Goal: Information Seeking & Learning: Learn about a topic

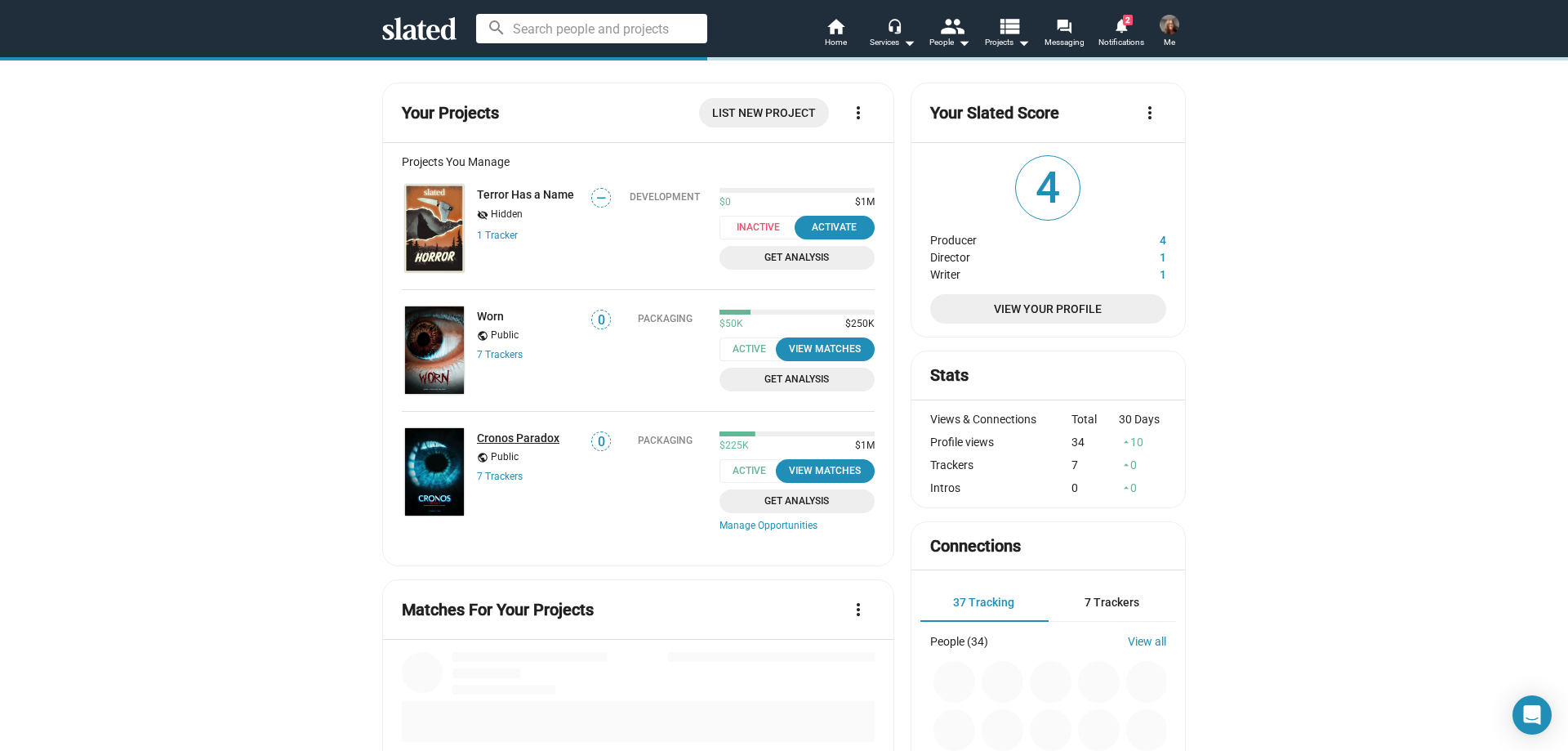
click at [512, 433] on link "Cronos Paradox" at bounding box center [518, 437] width 83 height 13
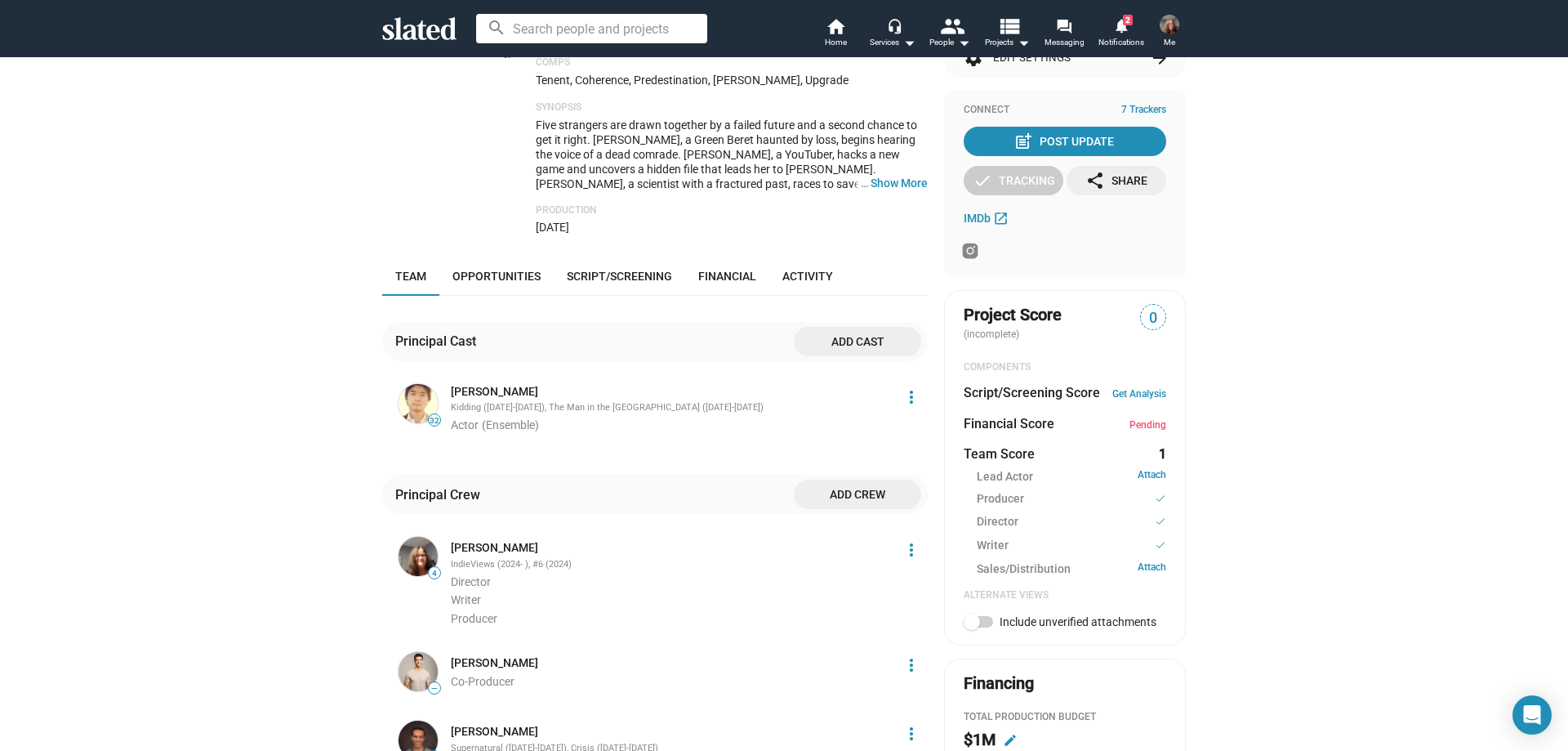
scroll to position [572, 0]
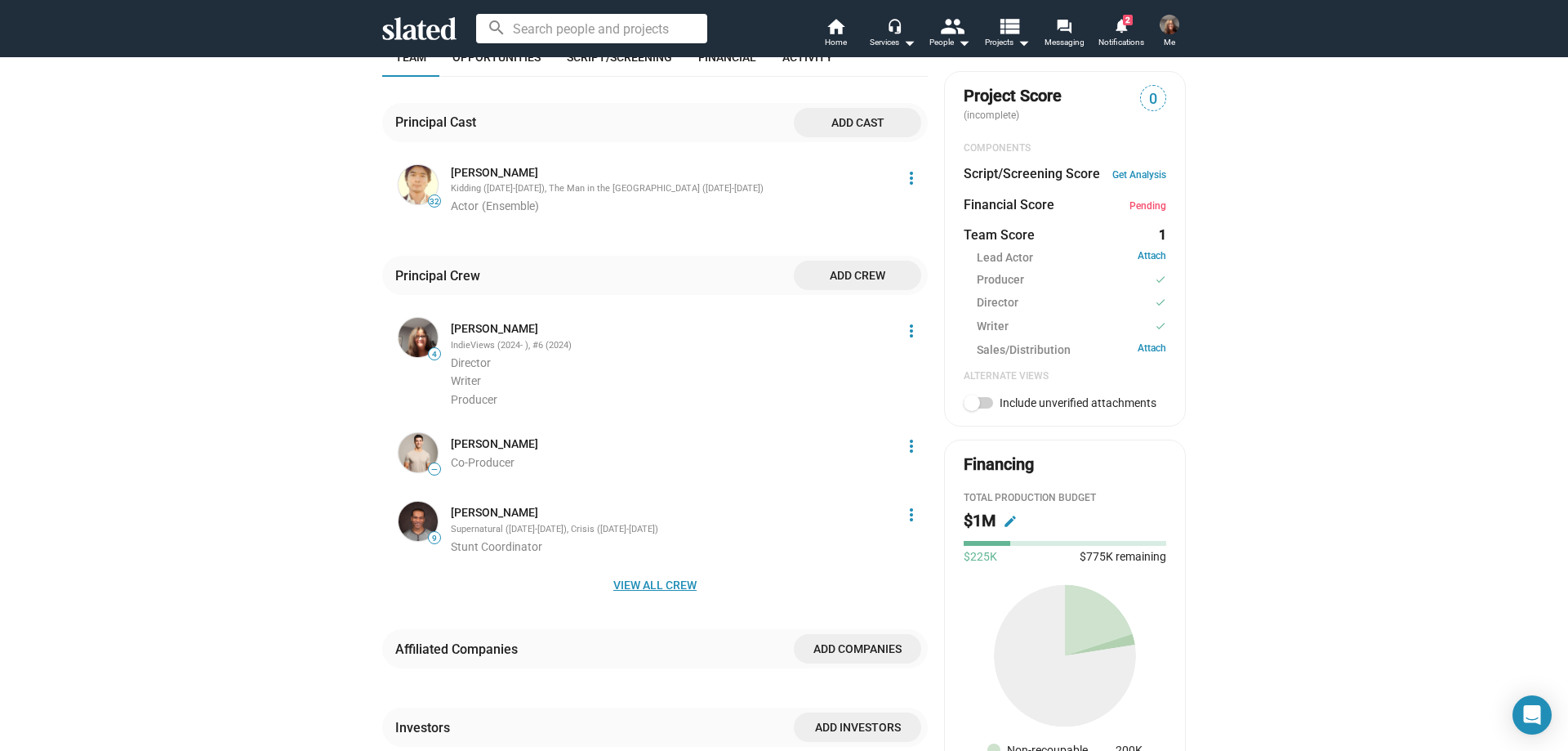
click at [633, 578] on span "View all crew" at bounding box center [655, 585] width 520 height 30
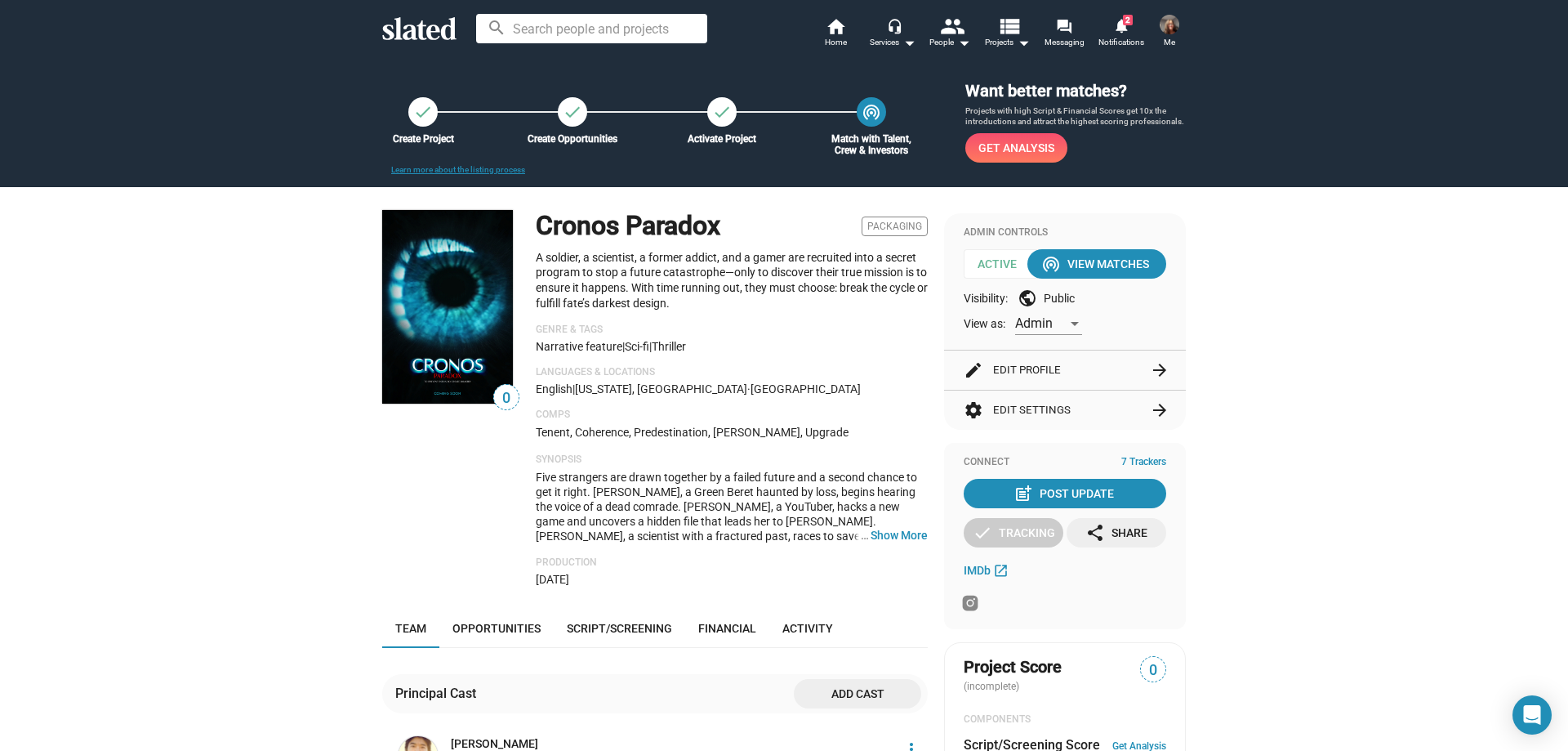
scroll to position [0, 0]
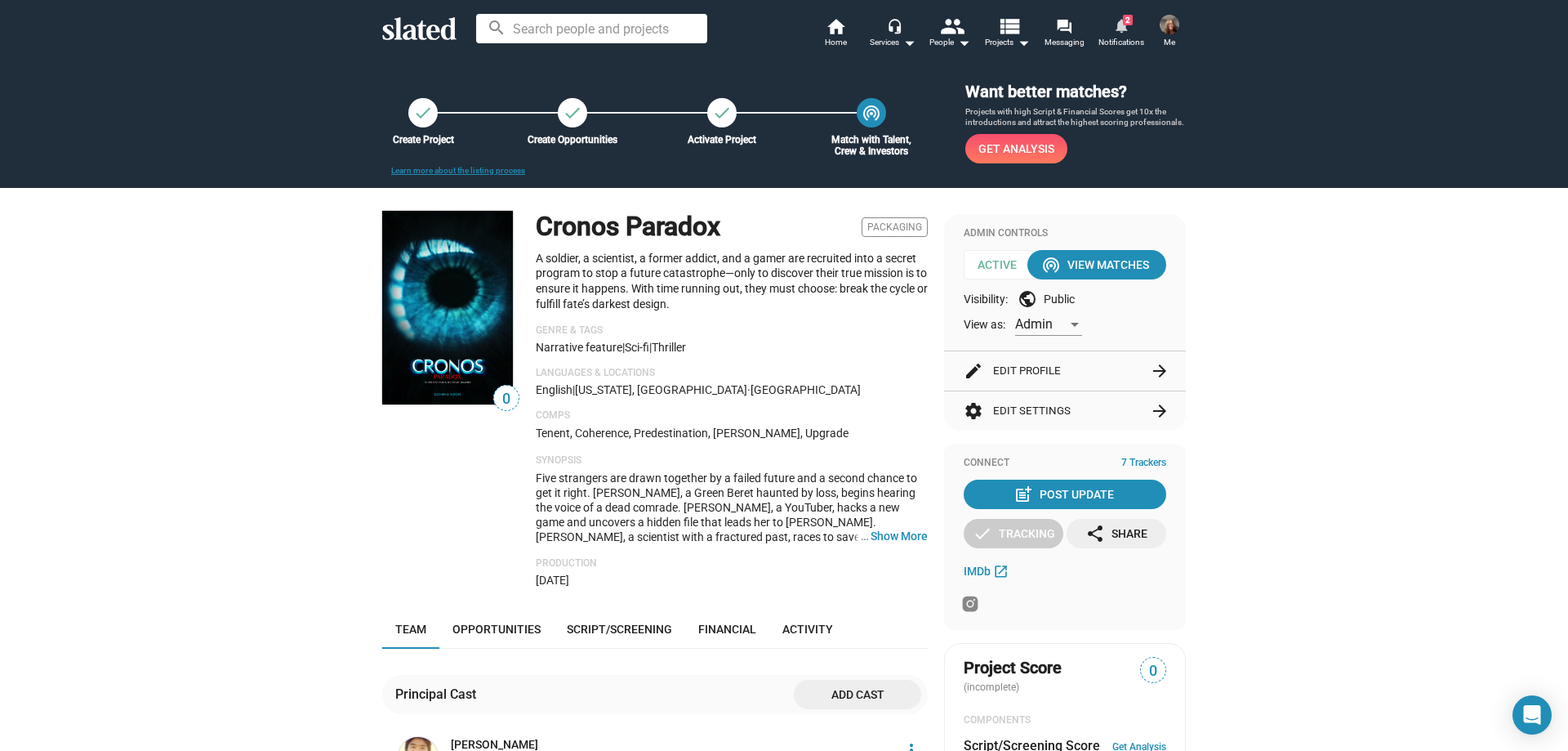
click at [1137, 21] on link "notifications 2 Notifications" at bounding box center [1122, 34] width 57 height 36
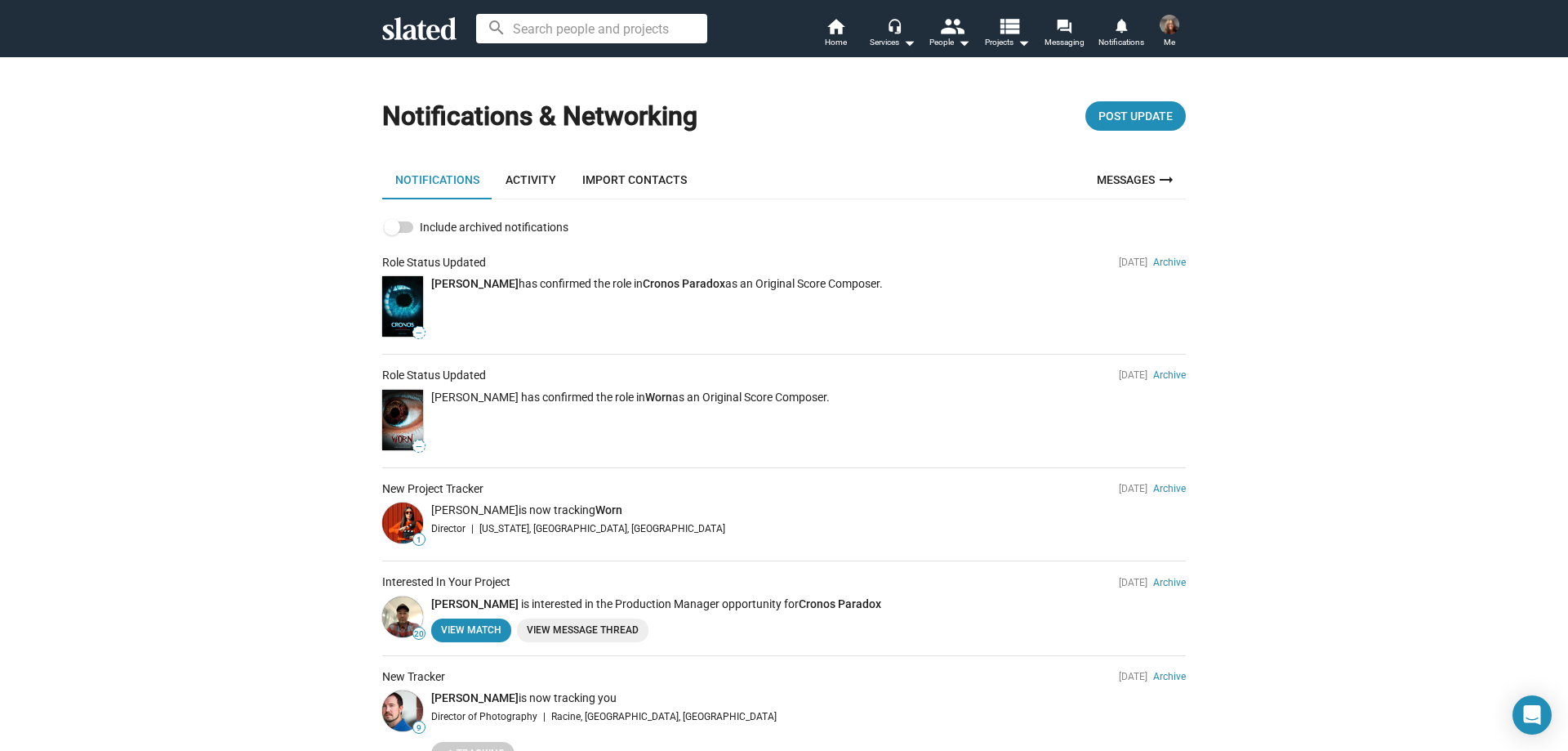
click at [366, 26] on div "search home Home headset_mic Services arrow_drop_down people People arrow_drop_…" at bounding box center [784, 29] width 836 height 42
click at [435, 33] on icon at bounding box center [419, 28] width 74 height 23
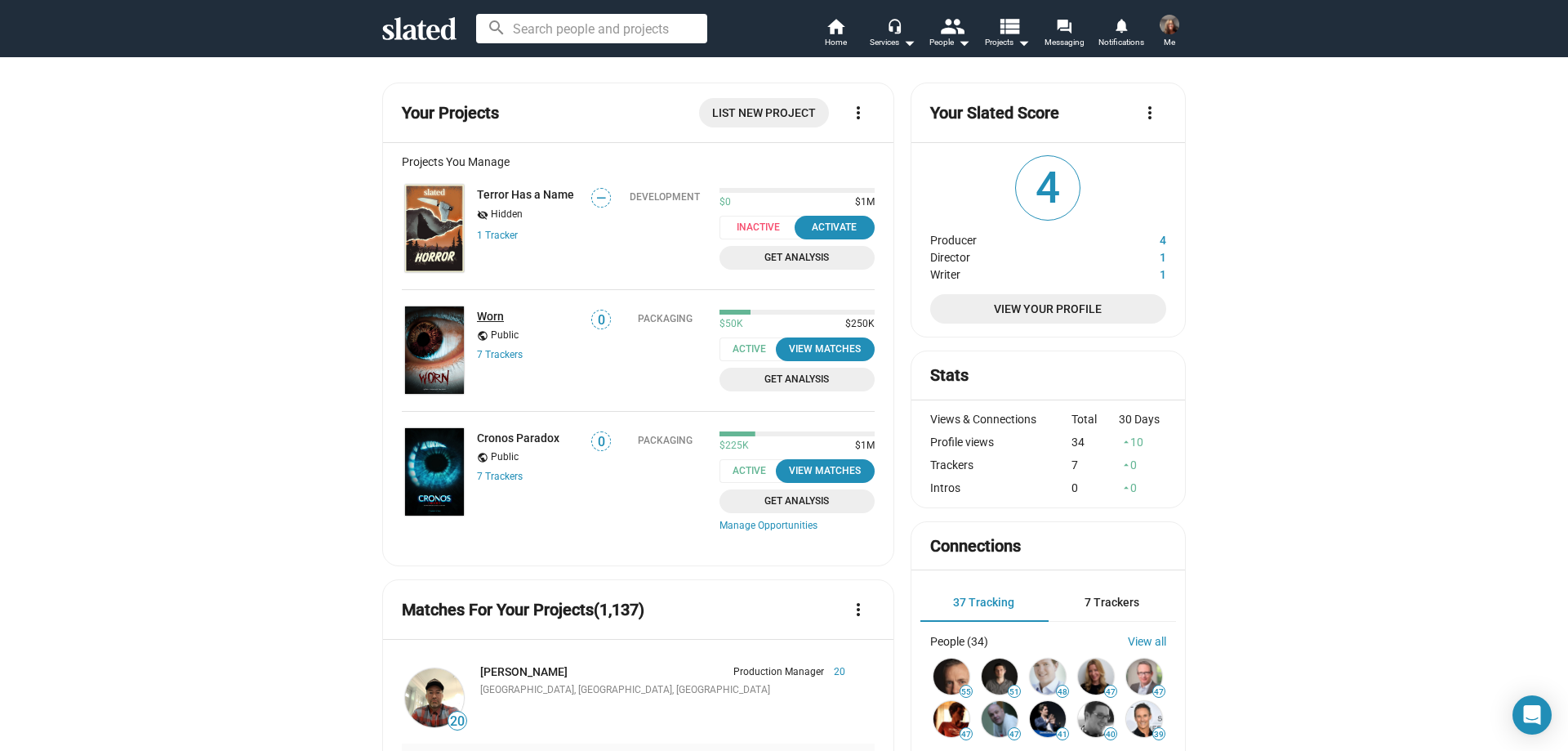
click at [491, 314] on link "Worn" at bounding box center [490, 316] width 27 height 13
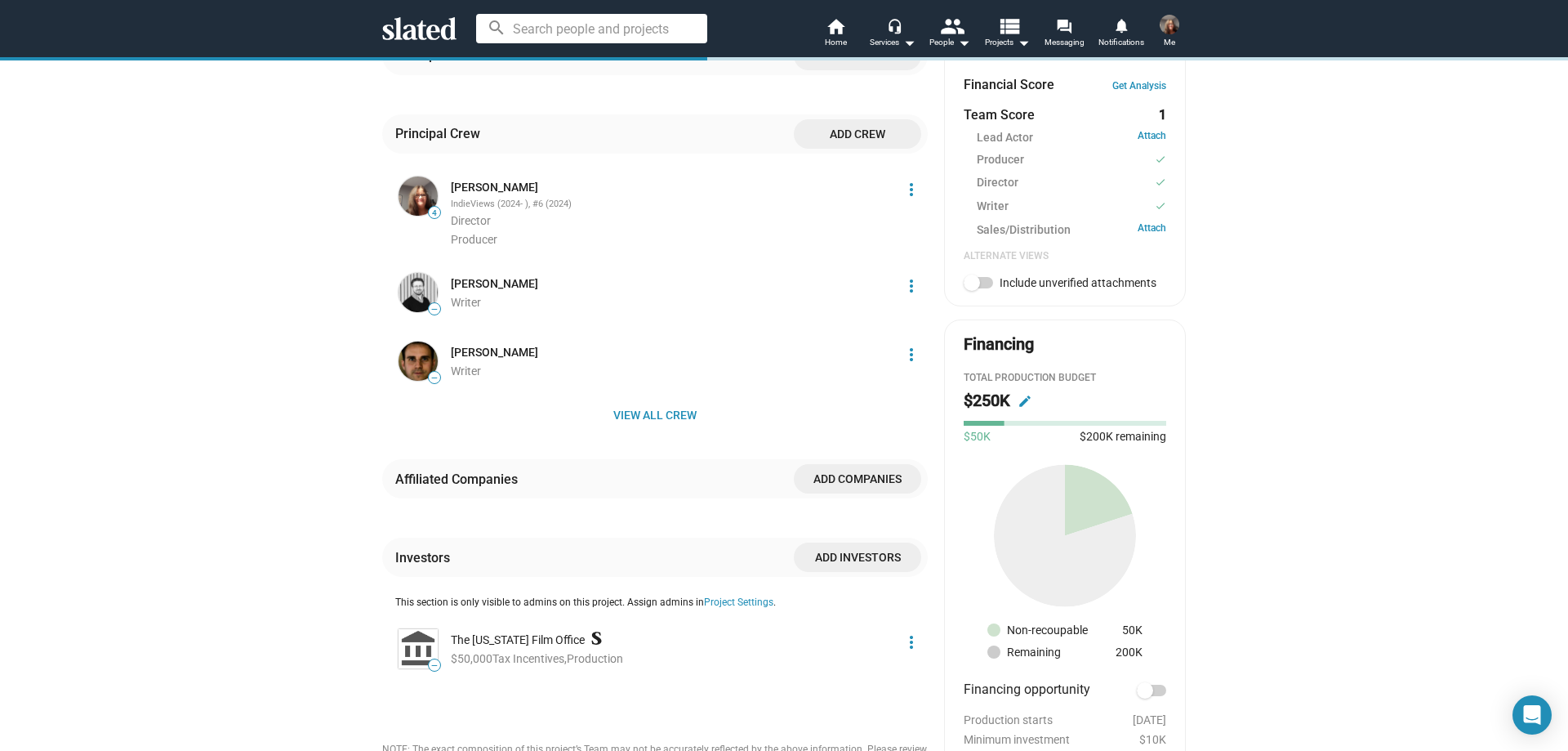
scroll to position [735, 0]
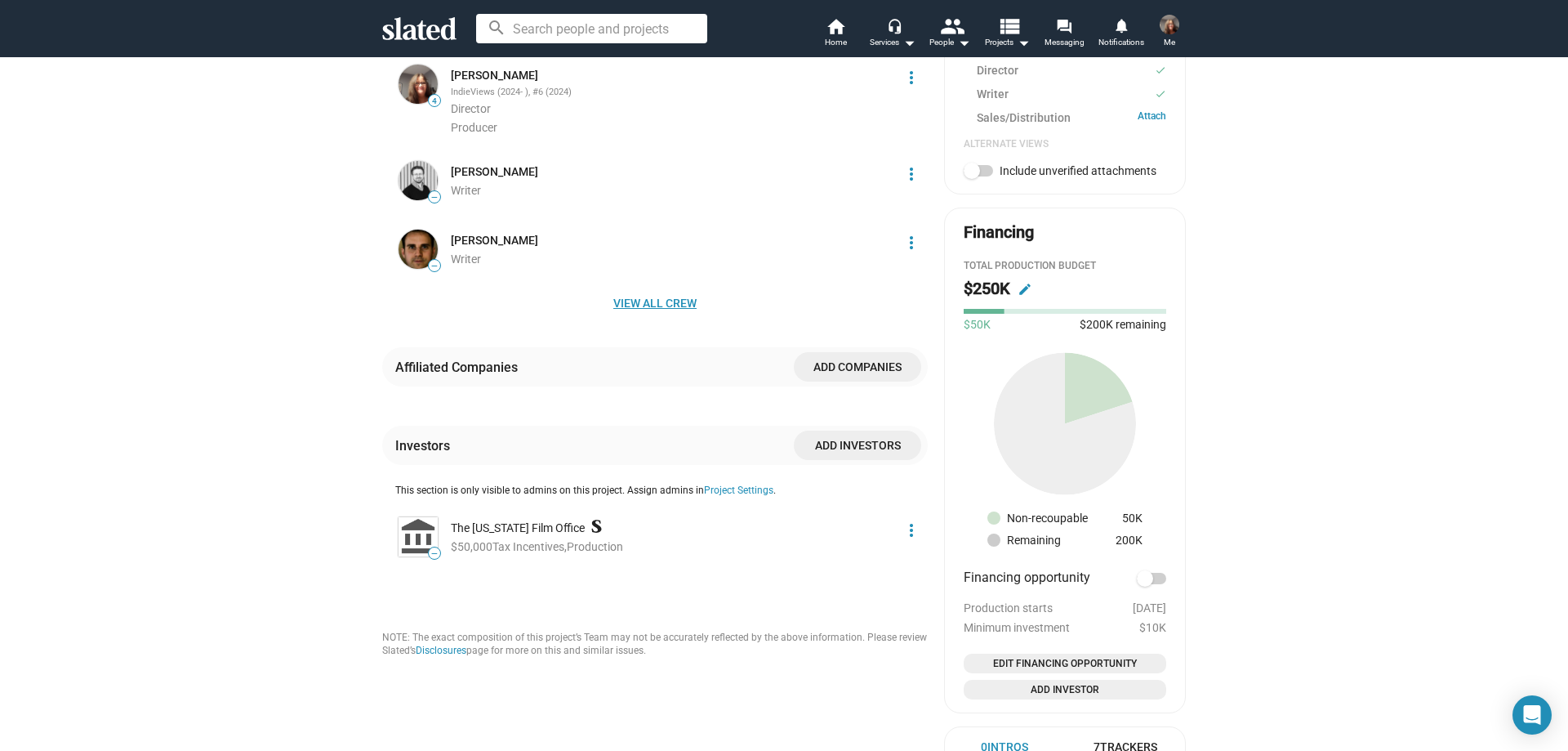
click at [618, 292] on span "View all crew" at bounding box center [655, 303] width 520 height 30
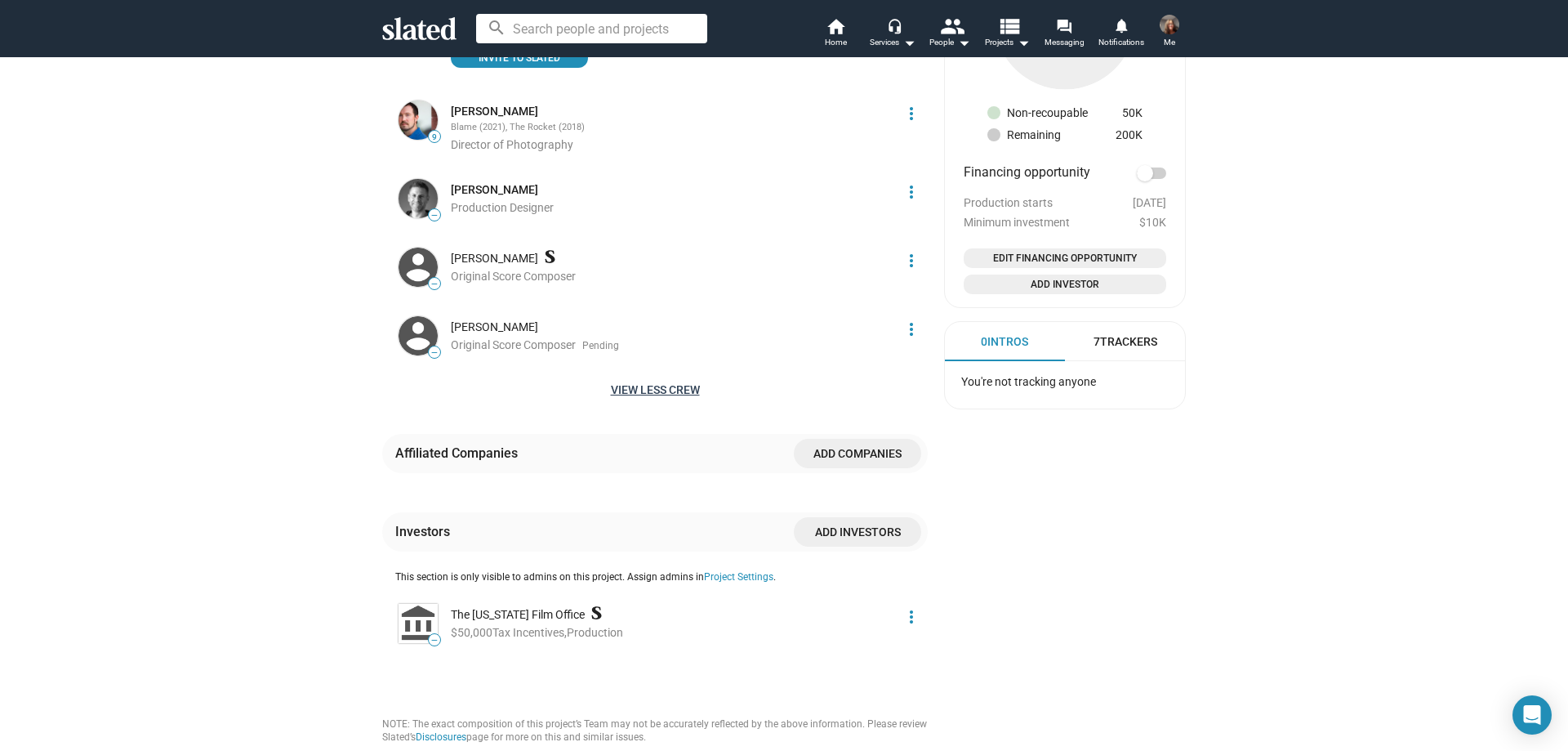
scroll to position [1144, 0]
click at [478, 251] on div "[PERSON_NAME]" at bounding box center [671, 255] width 441 height 15
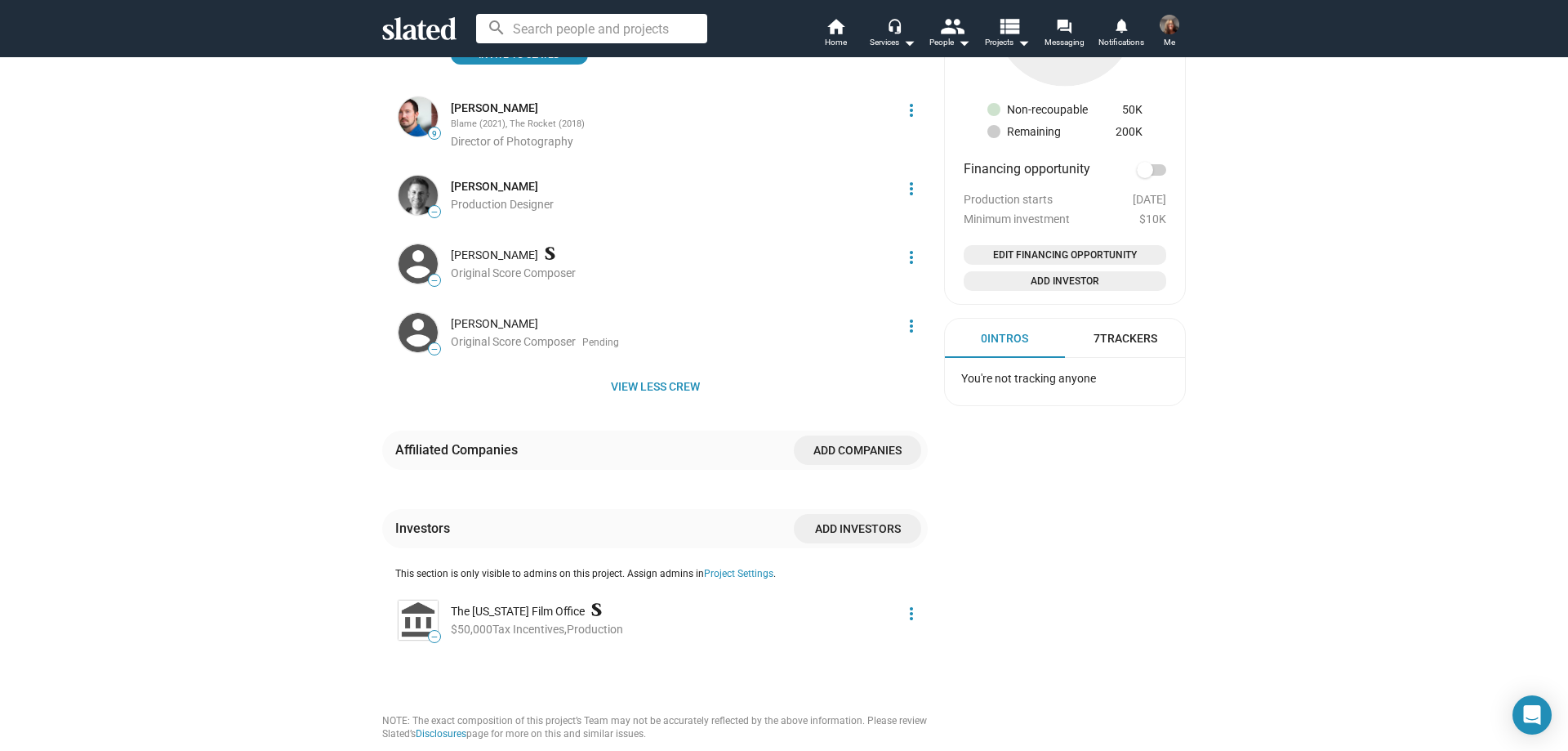
click at [428, 266] on img at bounding box center [418, 264] width 39 height 39
click at [413, 263] on img at bounding box center [418, 264] width 39 height 39
click at [495, 275] on span "Original Score Composer" at bounding box center [513, 273] width 125 height 13
click at [545, 253] on icon at bounding box center [550, 252] width 10 height 13
click at [415, 254] on img at bounding box center [418, 264] width 39 height 39
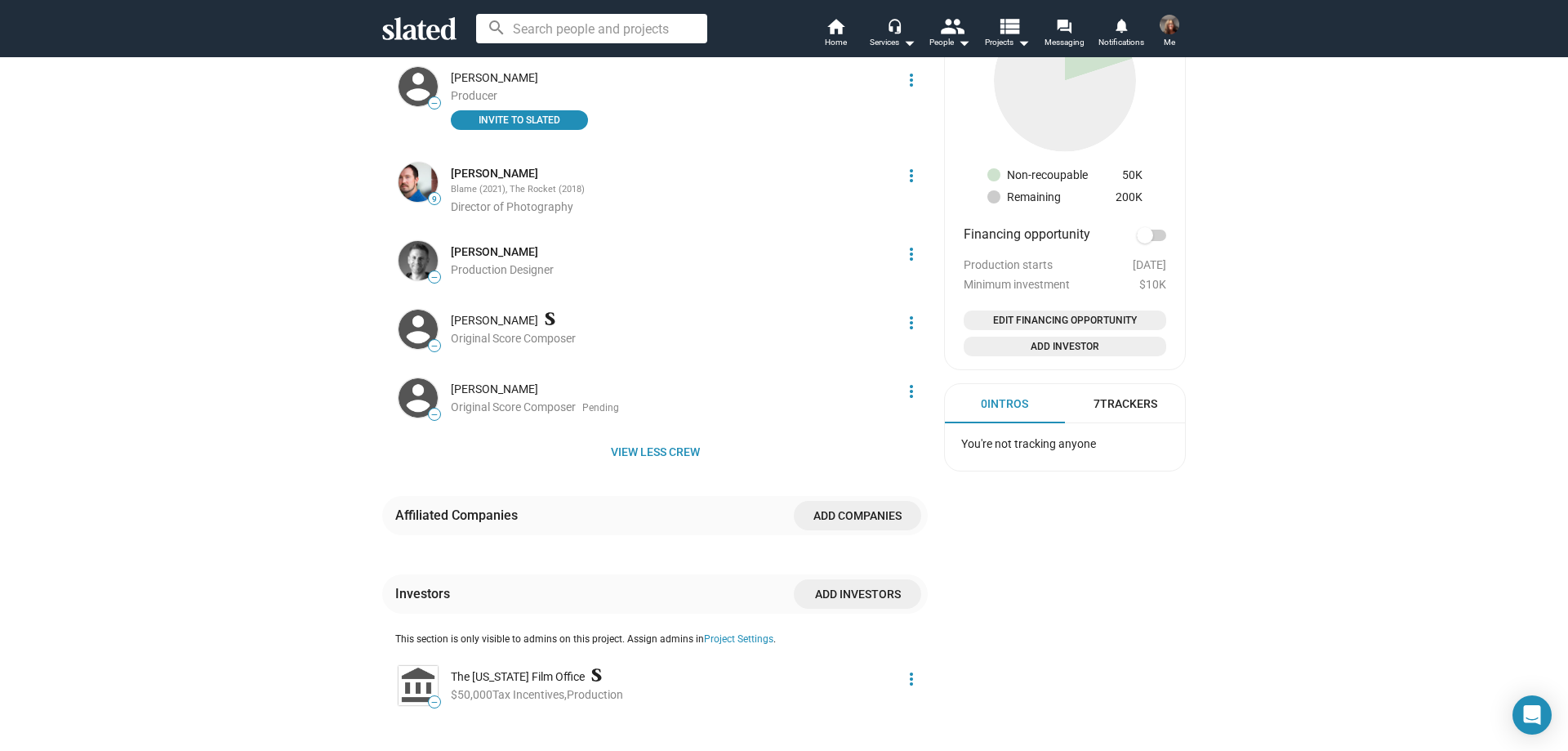
scroll to position [899, 0]
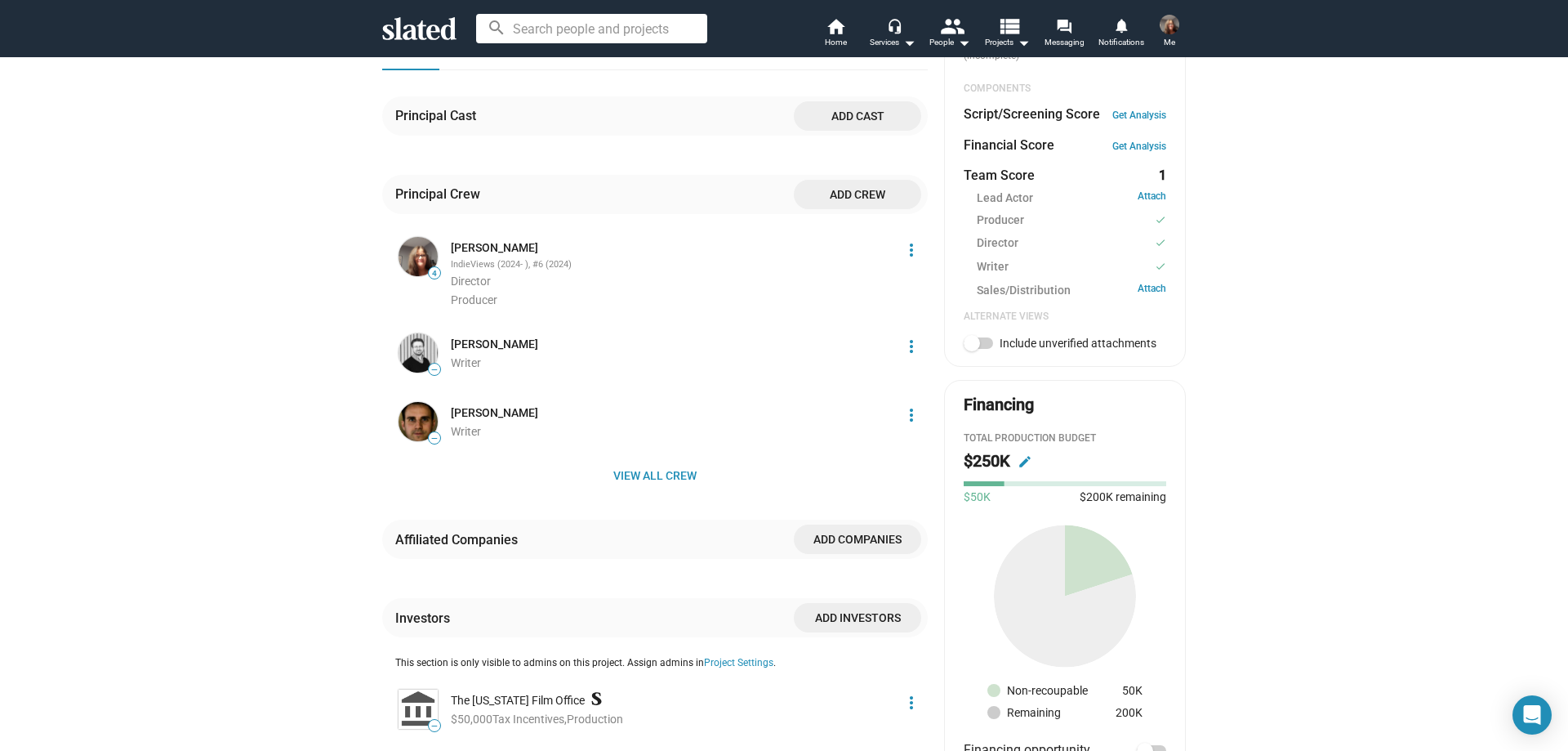
scroll to position [735, 0]
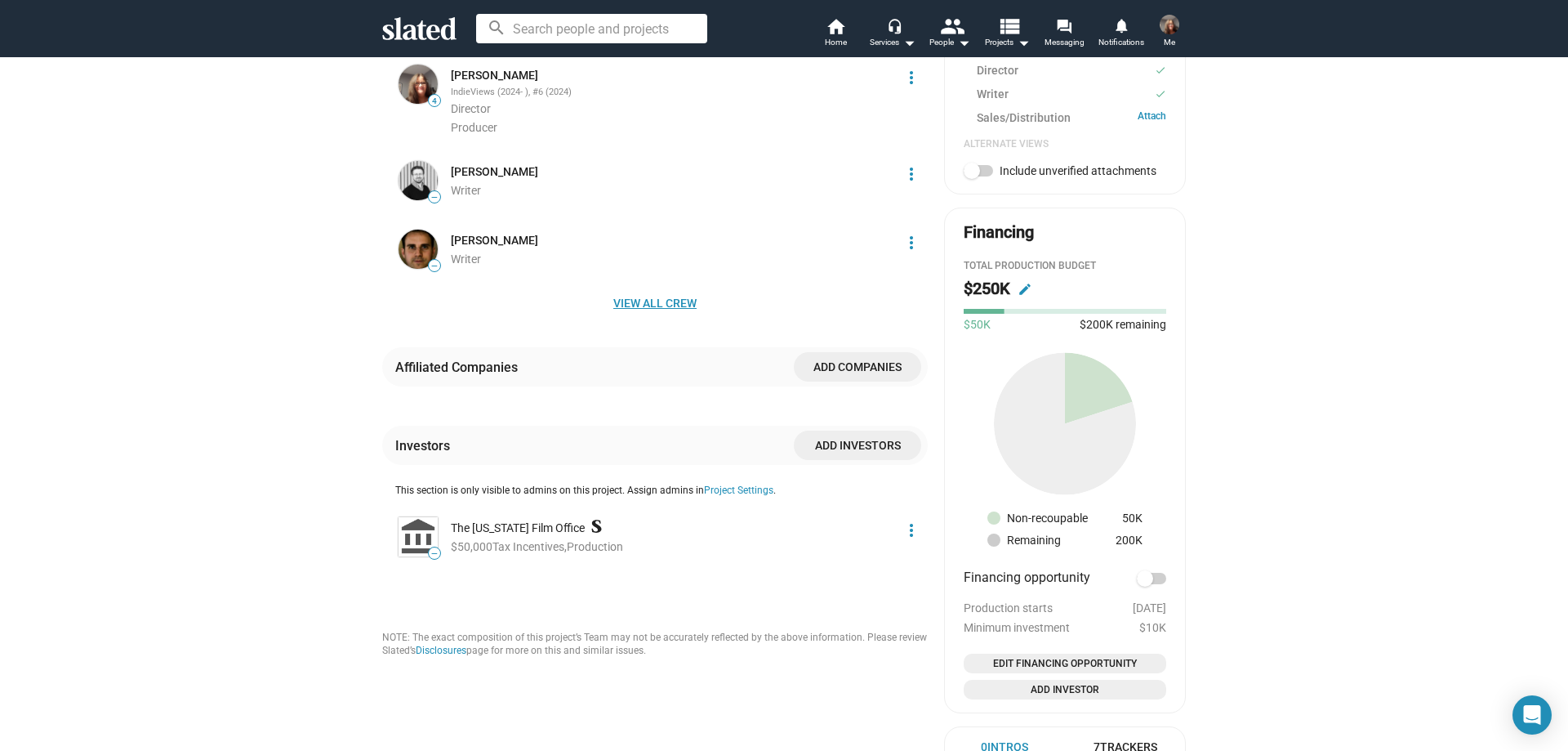
click at [676, 291] on div "Principal Crew Add crew 4 [PERSON_NAME] IndieViews (2024- ), #6 (2024) Director…" at bounding box center [655, 175] width 546 height 345
click at [676, 305] on span "View all crew" at bounding box center [655, 303] width 520 height 30
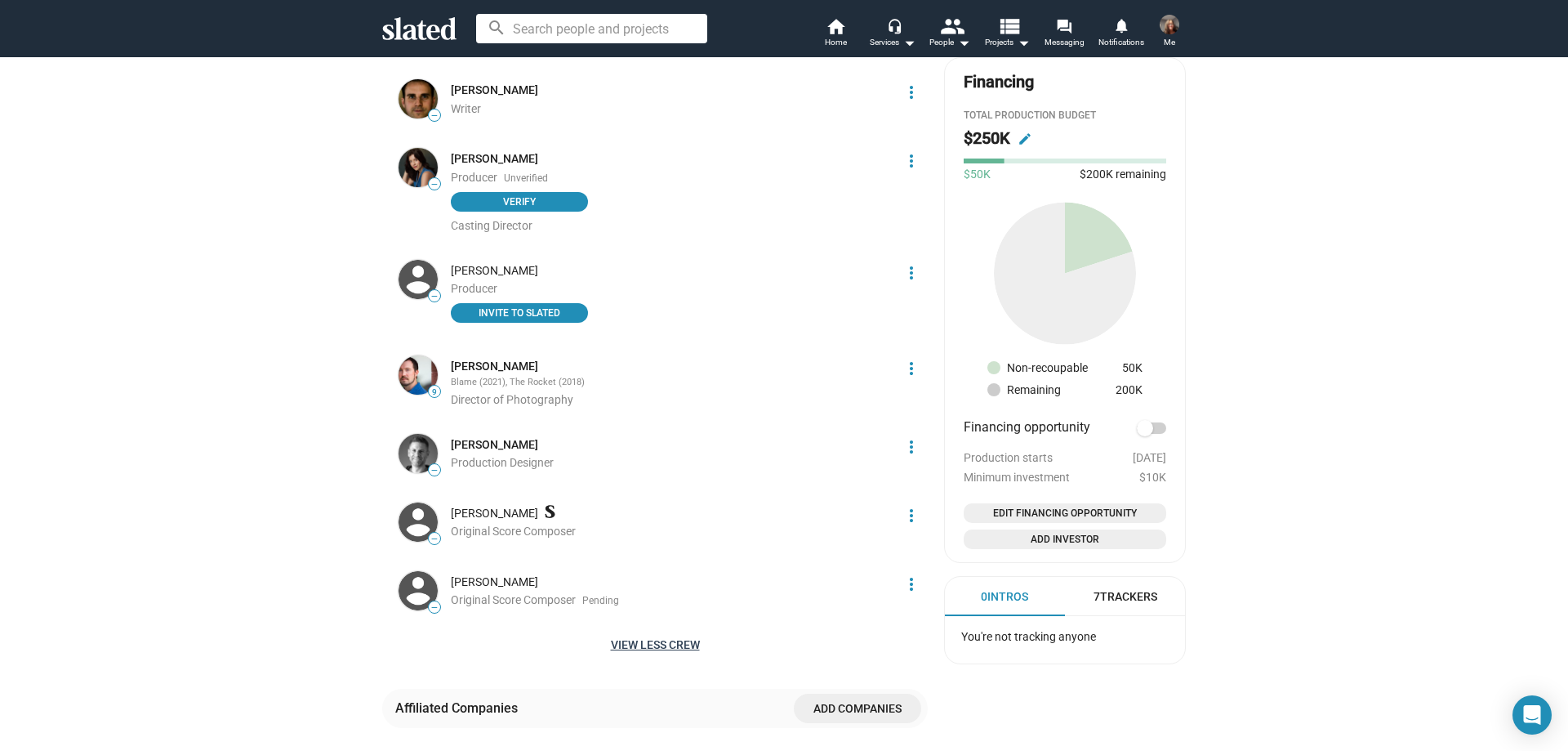
scroll to position [899, 0]
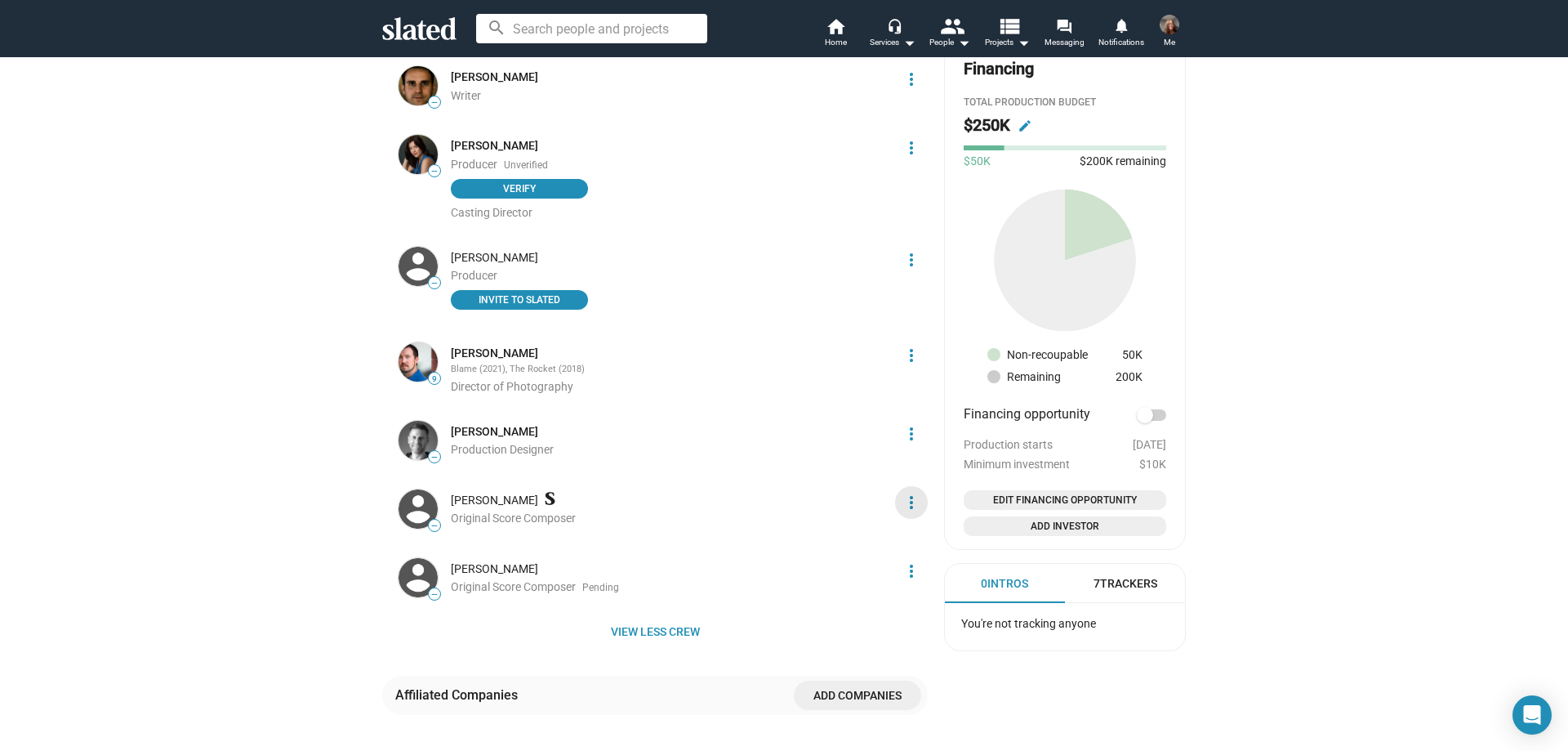
click at [902, 502] on mat-icon "more_vert" at bounding box center [911, 502] width 19 height 19
